Goal: Task Accomplishment & Management: Use online tool/utility

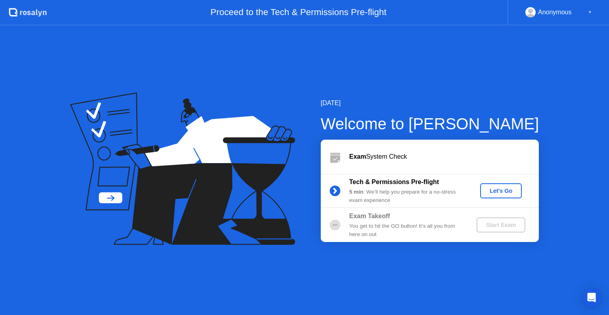
click at [491, 186] on button "Let's Go" at bounding box center [501, 190] width 42 height 15
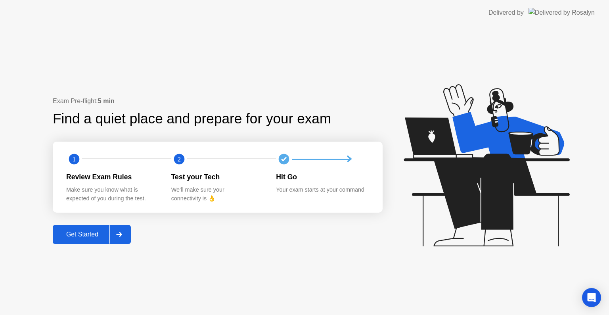
click at [90, 238] on div "Get Started" at bounding box center [82, 234] width 54 height 7
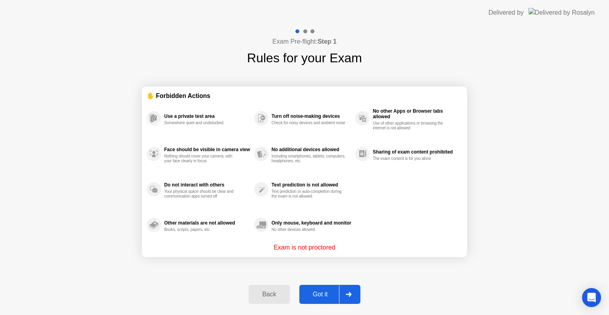
click at [311, 292] on div "Got it" at bounding box center [320, 294] width 37 height 7
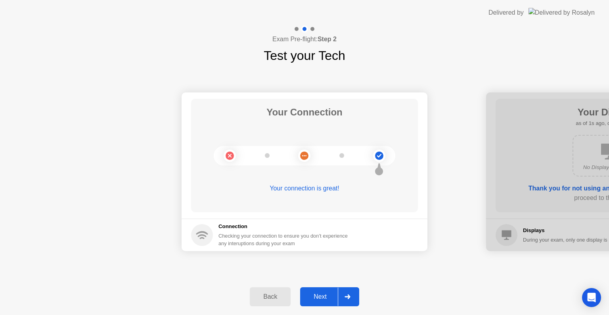
click at [314, 293] on div "Next" at bounding box center [320, 296] width 35 height 7
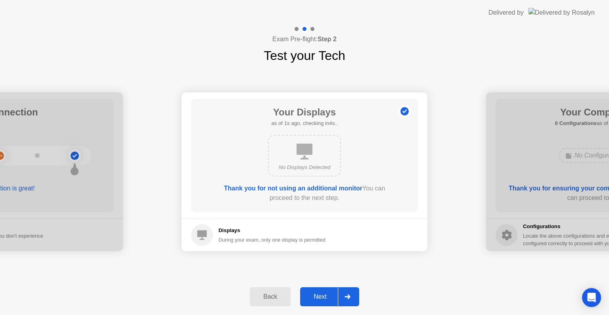
click at [314, 293] on div "Next" at bounding box center [320, 296] width 35 height 7
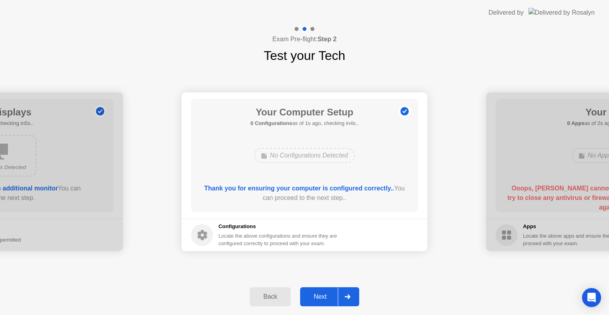
click at [314, 293] on div "Next" at bounding box center [320, 296] width 35 height 7
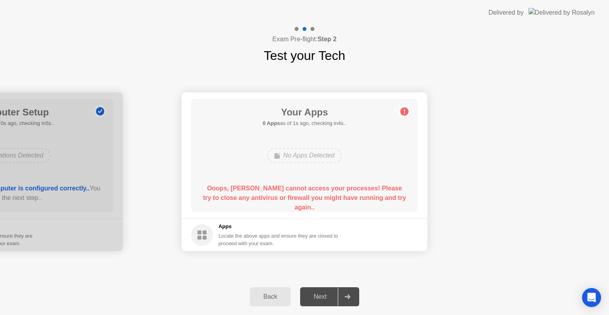
click at [278, 190] on b "Ooops, [PERSON_NAME] cannot access your processes! Please try to close any anti…" at bounding box center [304, 198] width 203 height 26
click at [280, 188] on b "Ooops, [PERSON_NAME] cannot access your processes! Please try to close any anti…" at bounding box center [304, 198] width 203 height 26
click at [403, 109] on circle at bounding box center [405, 112] width 8 height 8
click at [406, 111] on circle at bounding box center [405, 112] width 8 height 8
click at [401, 111] on circle at bounding box center [405, 112] width 8 height 8
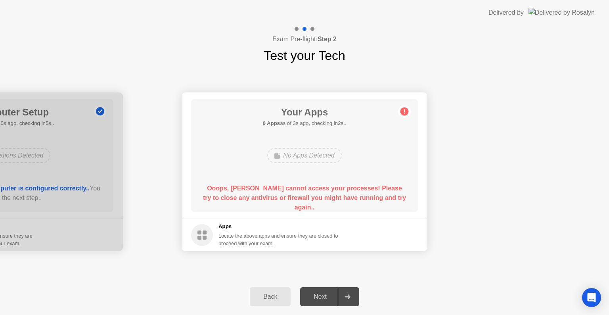
click at [252, 200] on b "Ooops, [PERSON_NAME] cannot access your processes! Please try to close any anti…" at bounding box center [304, 198] width 203 height 26
click at [255, 197] on b "Ooops, [PERSON_NAME] cannot access your processes! Please try to close any anti…" at bounding box center [304, 198] width 203 height 26
